Goal: Task Accomplishment & Management: Manage account settings

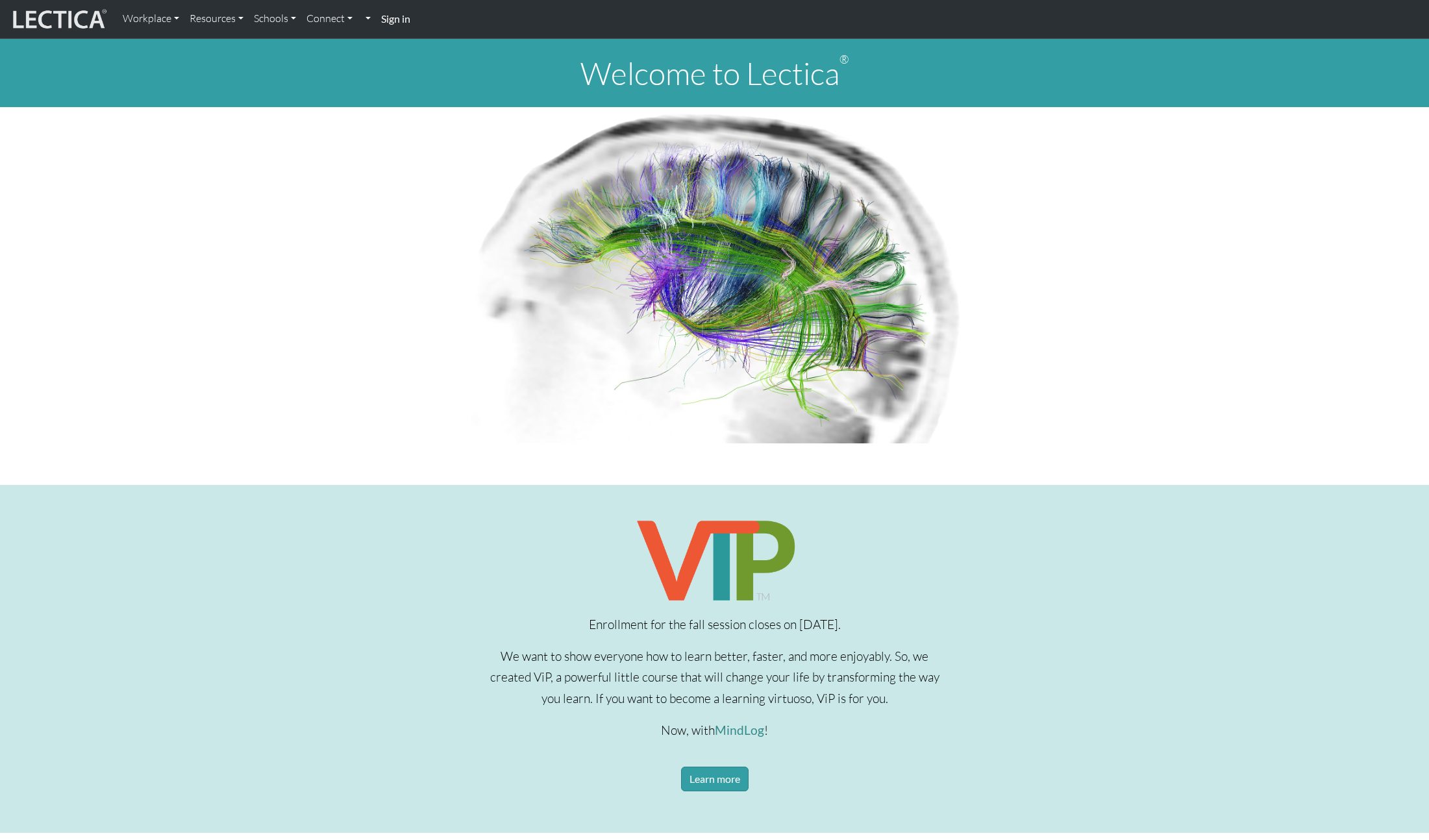
click at [398, 19] on strong "Sign in" at bounding box center [395, 19] width 29 height 13
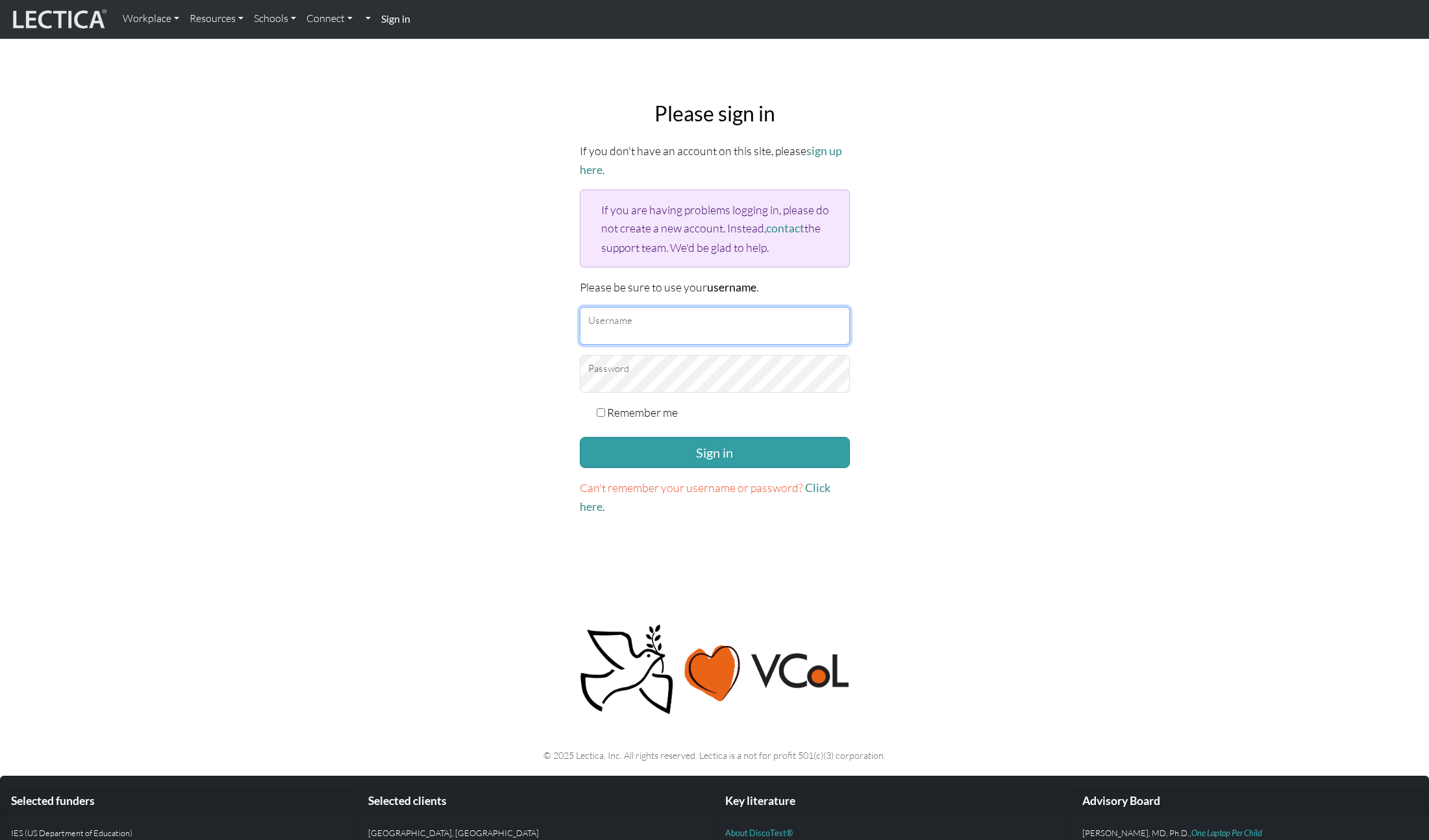
click at [669, 339] on input "Username" at bounding box center [715, 325] width 270 height 38
drag, startPoint x: 672, startPoint y: 334, endPoint x: 747, endPoint y: 331, distance: 75.1
click at [671, 334] on input "Username" at bounding box center [715, 325] width 270 height 38
type input "davidjameslick"
click at [580, 437] on button "Sign in" at bounding box center [715, 453] width 270 height 31
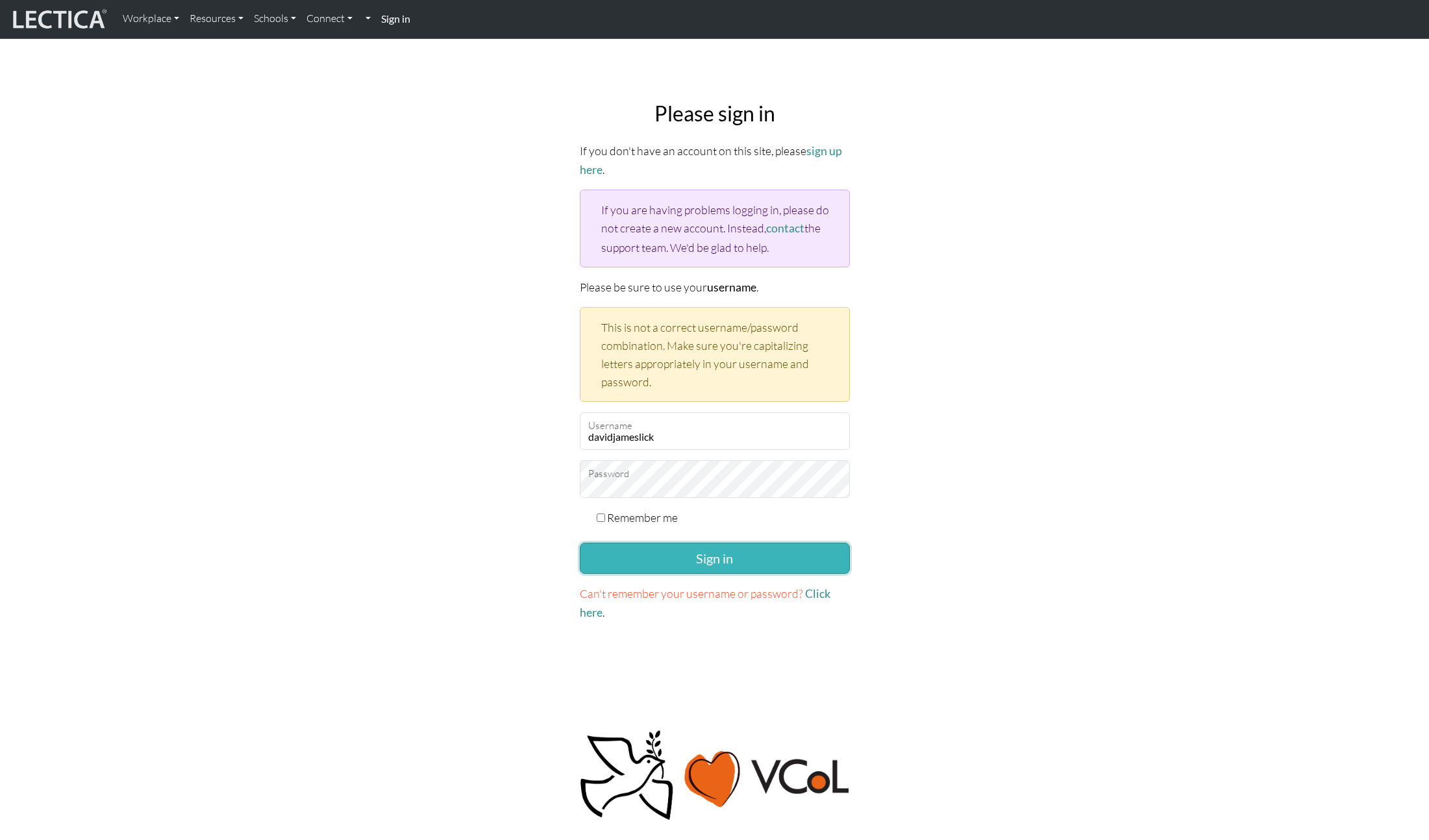
click at [709, 568] on button "Sign in" at bounding box center [715, 559] width 270 height 31
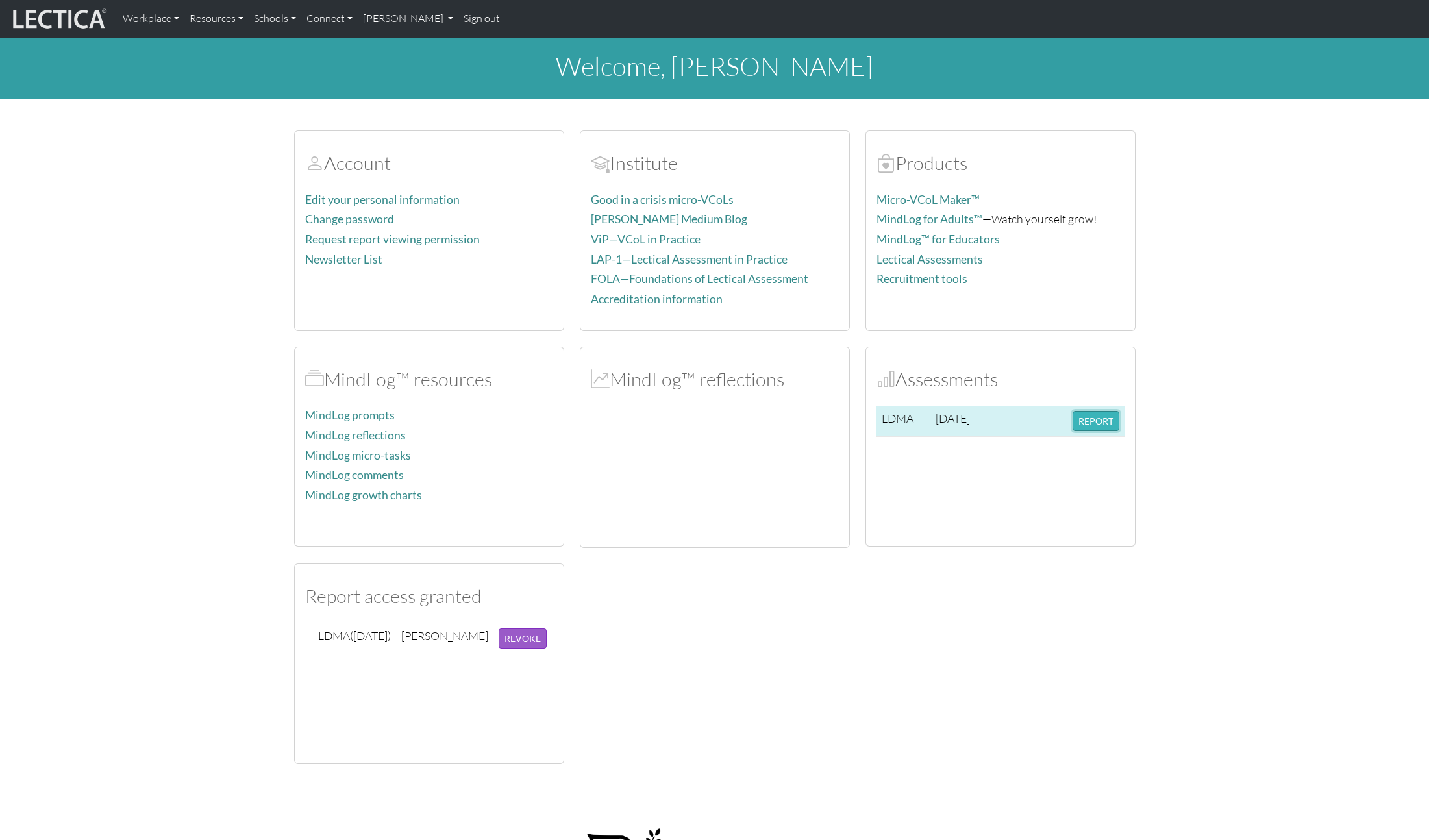
click at [1095, 424] on button "REPORT" at bounding box center [1095, 421] width 47 height 20
